Goal: Task Accomplishment & Management: Complete application form

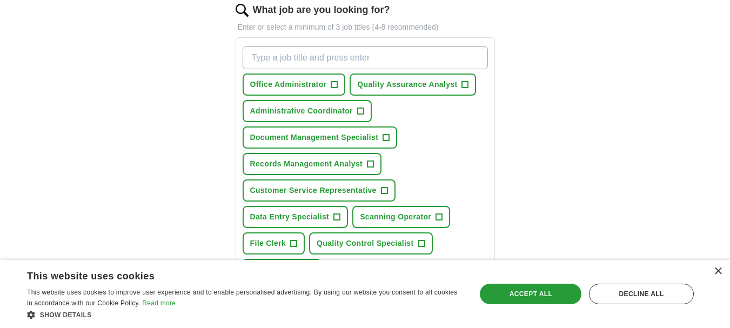
scroll to position [146, 0]
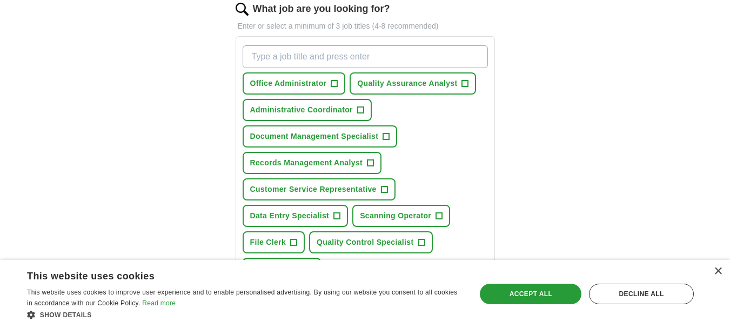
click at [526, 174] on div "Let ApplyIQ do the hard work of searching and applying for jobs. Just tell us w…" at bounding box center [365, 226] width 346 height 556
drag, startPoint x: 526, startPoint y: 174, endPoint x: 145, endPoint y: 178, distance: 381.6
click at [145, 178] on div "ApplyIQ Let ApplyIQ do the hard work of searching and applying for jobs. Just t…" at bounding box center [365, 195] width 692 height 616
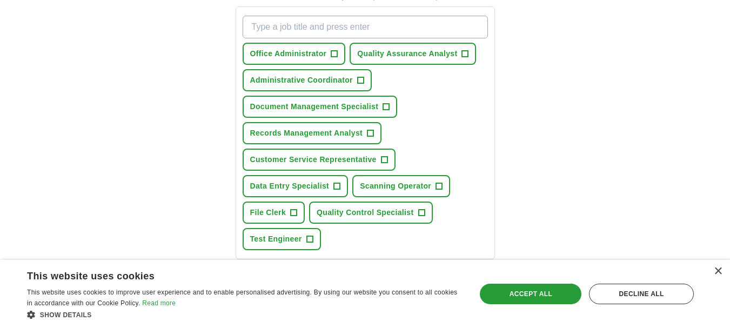
scroll to position [174, 0]
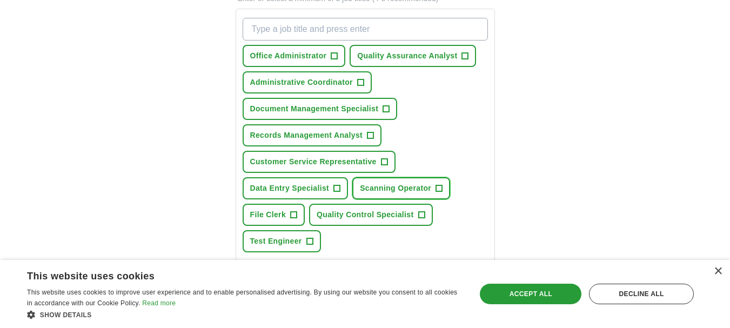
click at [438, 187] on span "+" at bounding box center [439, 188] width 6 height 9
click at [285, 191] on span "Data Entry Specialist" at bounding box center [289, 188] width 79 height 11
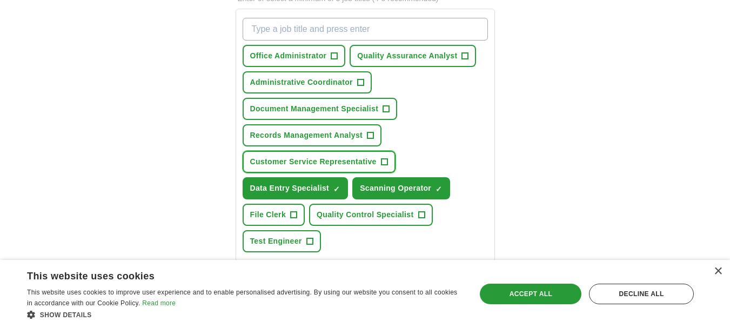
click at [344, 162] on span "Customer Service Representative" at bounding box center [313, 161] width 126 height 11
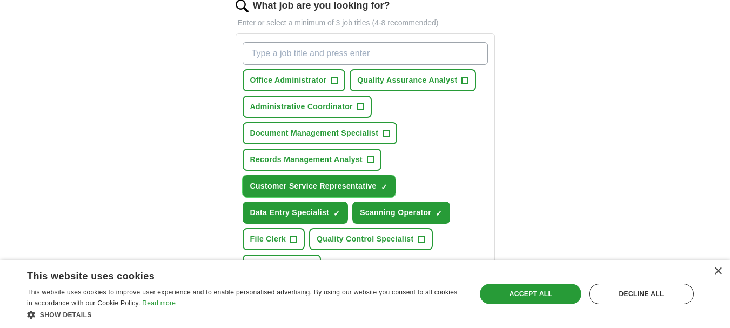
scroll to position [148, 0]
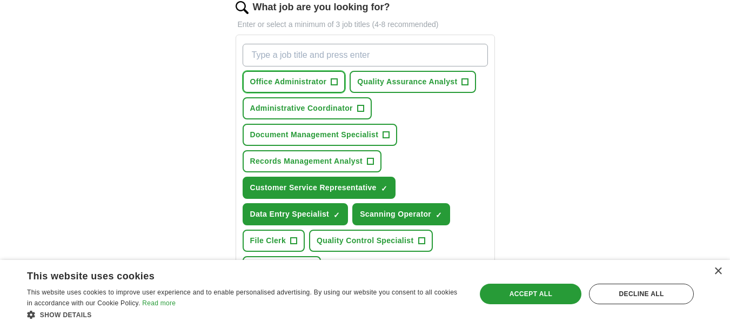
click at [332, 83] on span "+" at bounding box center [334, 82] width 6 height 9
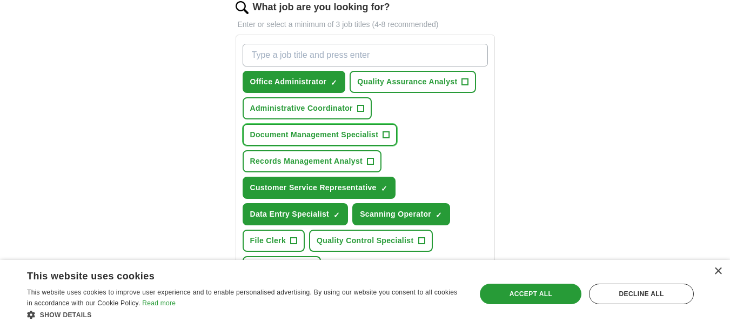
click at [327, 128] on button "Document Management Specialist +" at bounding box center [320, 135] width 155 height 22
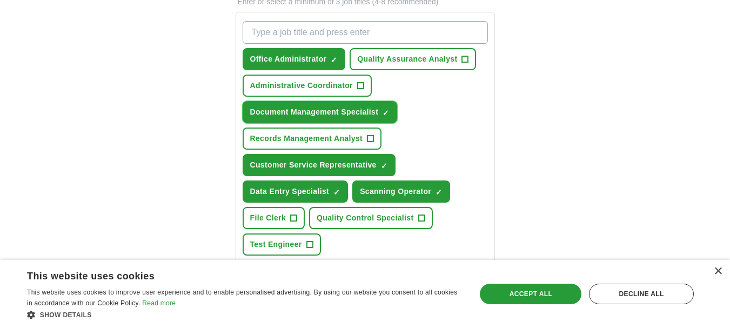
scroll to position [164, 0]
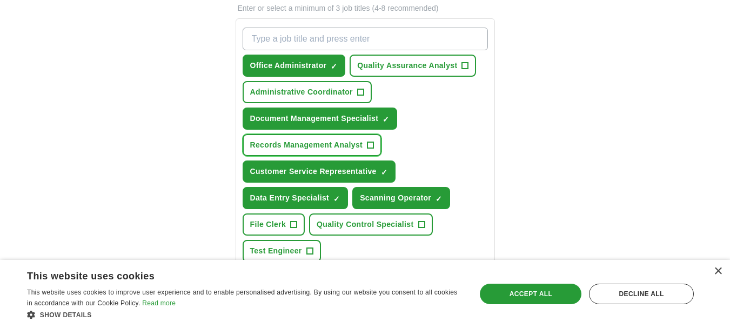
click at [359, 145] on span "Records Management Analyst" at bounding box center [306, 144] width 113 height 11
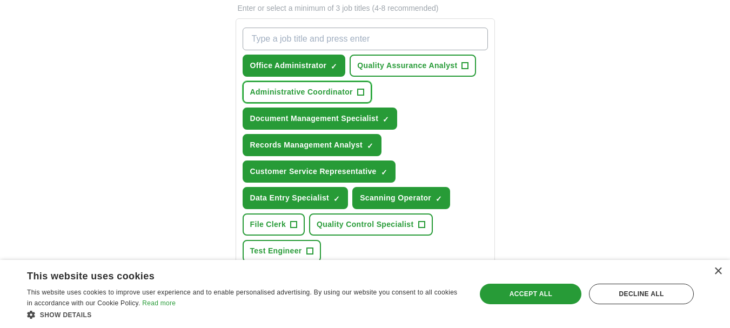
click at [324, 92] on span "Administrative Coordinator" at bounding box center [301, 91] width 103 height 11
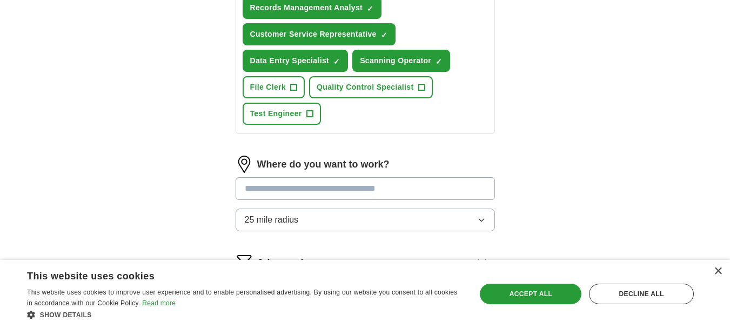
scroll to position [329, 0]
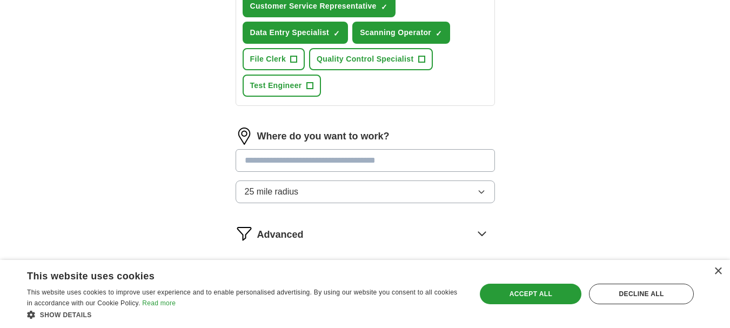
click at [384, 163] on input at bounding box center [365, 160] width 259 height 23
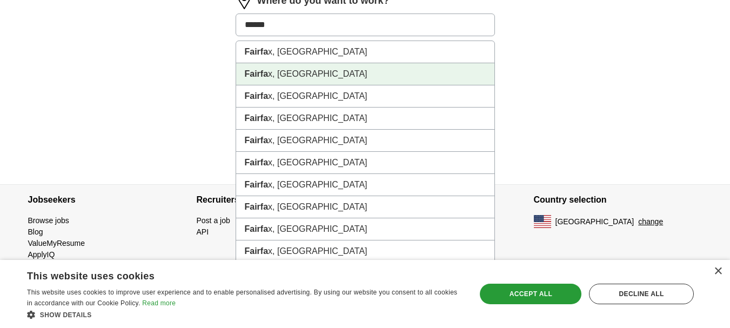
scroll to position [466, 0]
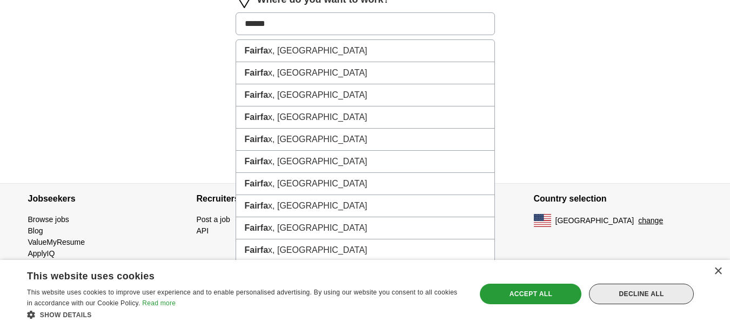
type input "******"
click at [680, 290] on div "Decline all" at bounding box center [641, 294] width 105 height 21
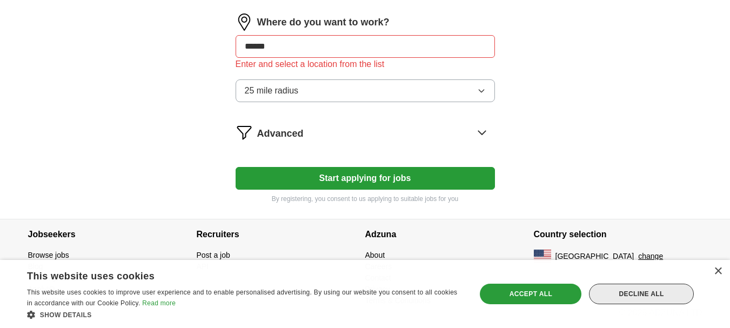
scroll to position [443, 0]
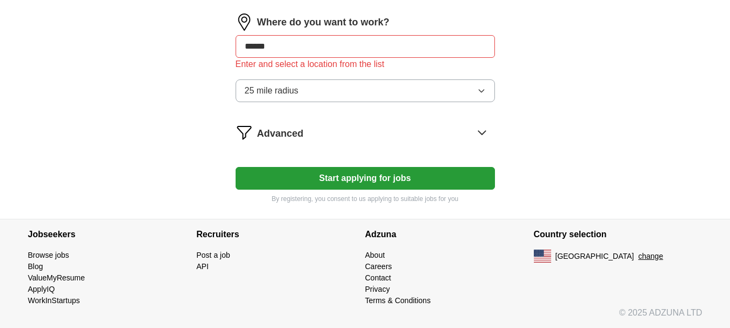
click at [279, 50] on input "******" at bounding box center [365, 46] width 259 height 23
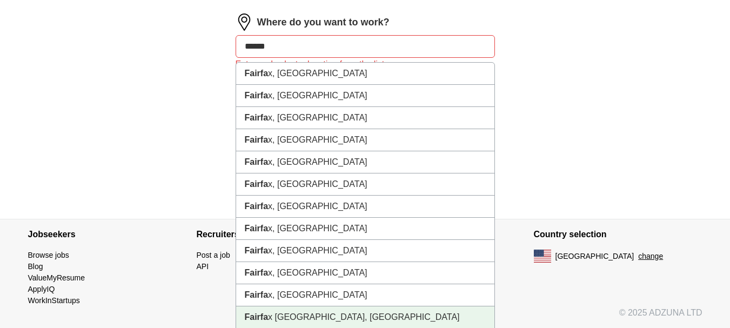
click at [286, 323] on li "[GEOGRAPHIC_DATA], [GEOGRAPHIC_DATA]" at bounding box center [365, 317] width 258 height 22
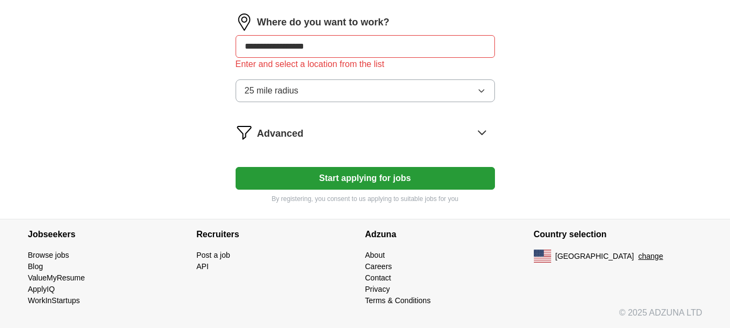
scroll to position [439, 0]
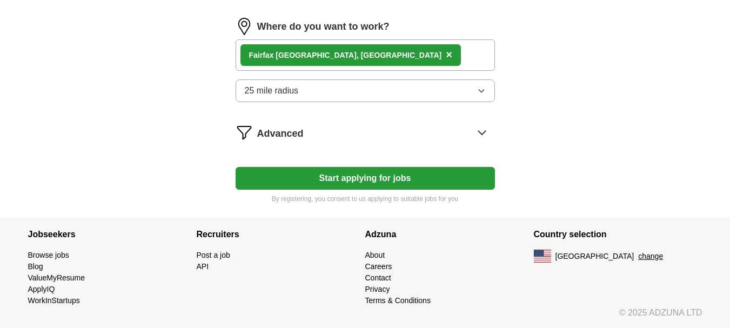
click at [482, 134] on icon at bounding box center [481, 133] width 7 height 4
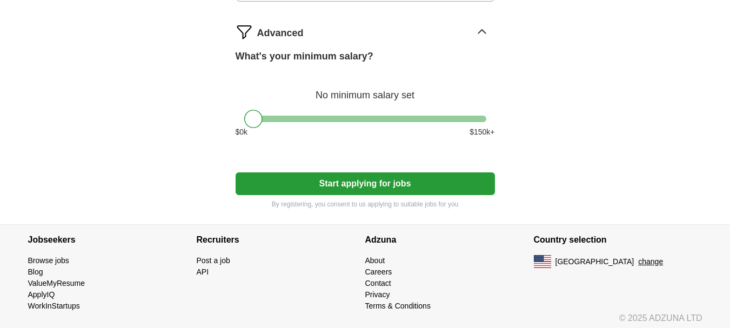
scroll to position [542, 0]
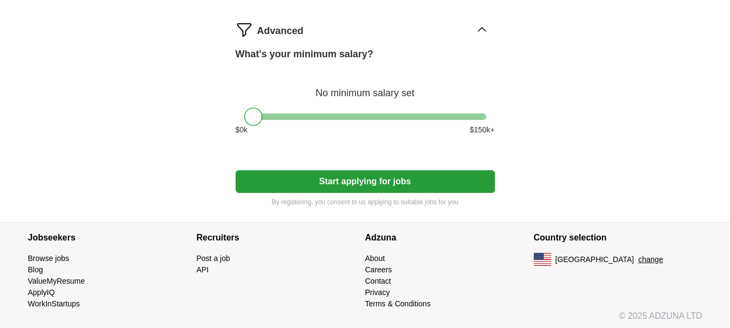
click at [384, 116] on div at bounding box center [365, 117] width 242 height 6
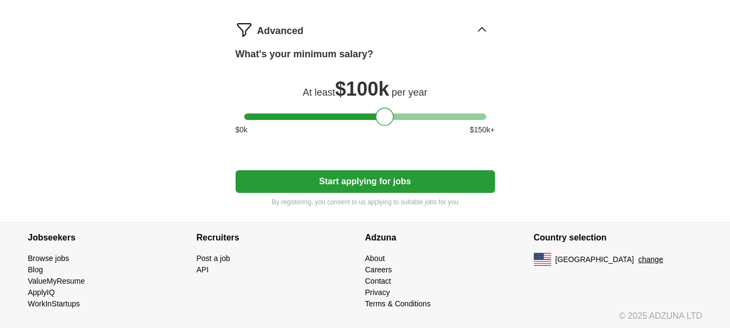
click at [366, 115] on div at bounding box center [365, 117] width 242 height 6
click at [342, 116] on div at bounding box center [365, 117] width 242 height 6
click at [297, 116] on div at bounding box center [365, 117] width 242 height 6
click at [286, 119] on div at bounding box center [365, 117] width 242 height 6
click at [278, 116] on div at bounding box center [286, 117] width 18 height 18
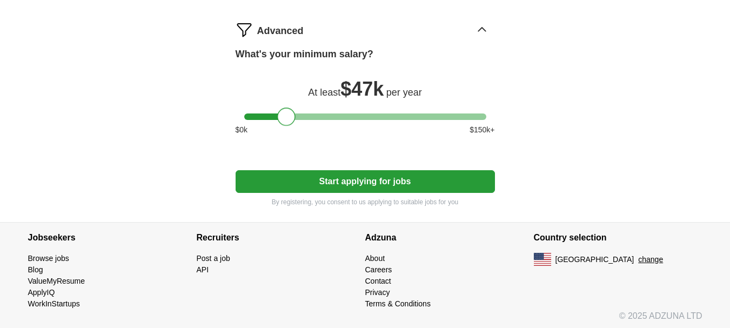
click at [276, 116] on div at bounding box center [365, 117] width 242 height 6
drag, startPoint x: 281, startPoint y: 115, endPoint x: 288, endPoint y: 117, distance: 6.7
click at [288, 117] on div at bounding box center [282, 117] width 18 height 18
click at [376, 184] on button "Start applying for jobs" at bounding box center [365, 181] width 259 height 23
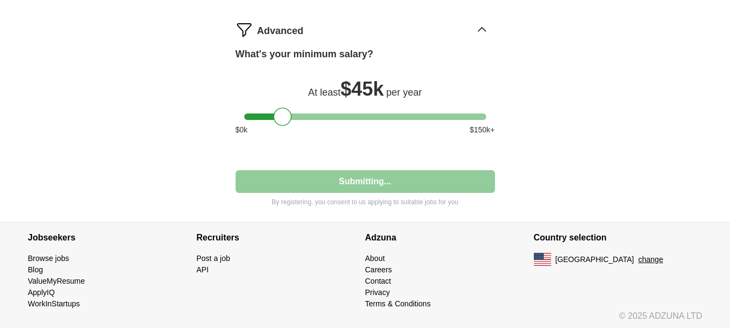
select select "**"
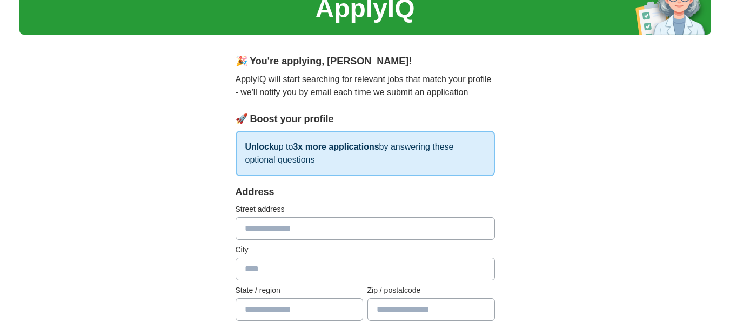
scroll to position [0, 0]
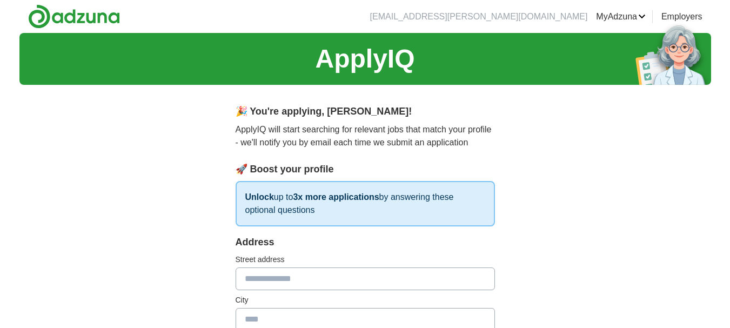
click at [0, 0] on link "Alerts" at bounding box center [0, 0] width 0 height 0
